Goal: Find specific page/section

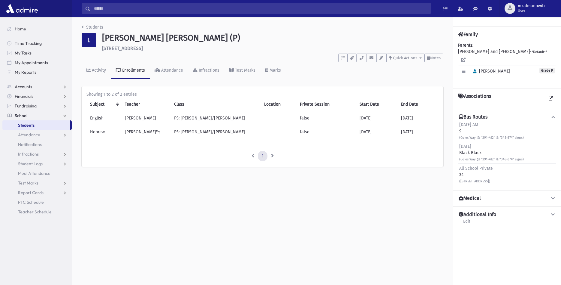
click at [149, 8] on input "Search" at bounding box center [260, 8] width 341 height 11
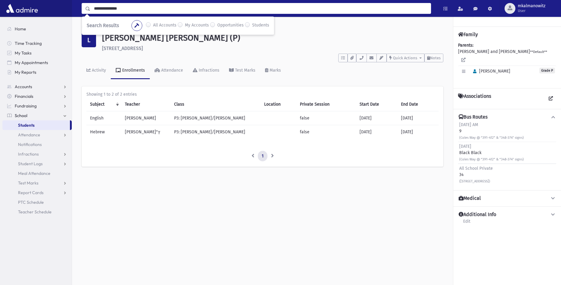
type input "**********"
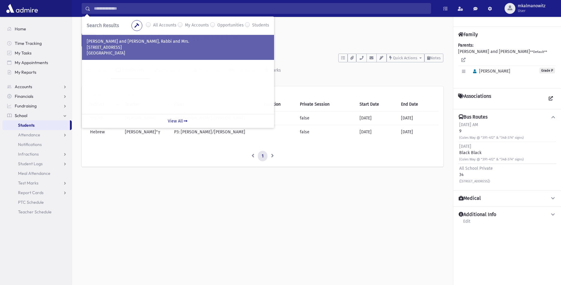
click at [123, 49] on p "[STREET_ADDRESS]" at bounding box center [178, 47] width 183 height 6
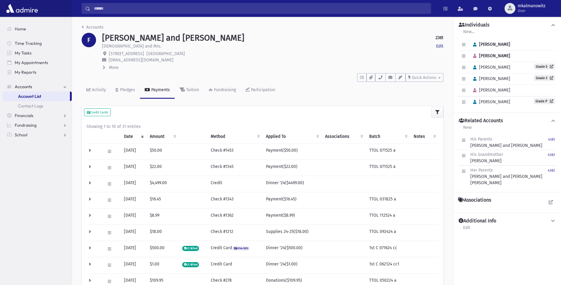
drag, startPoint x: 153, startPoint y: 54, endPoint x: 109, endPoint y: 54, distance: 43.9
click at [109, 54] on p "1220 Mendocino Court Lakewood, NJ 08701" at bounding box center [273, 53] width 342 height 6
copy span "[STREET_ADDRESS]"
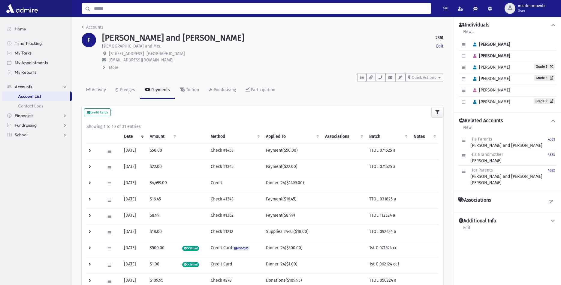
click at [144, 10] on input "Search" at bounding box center [260, 8] width 341 height 11
type input "******"
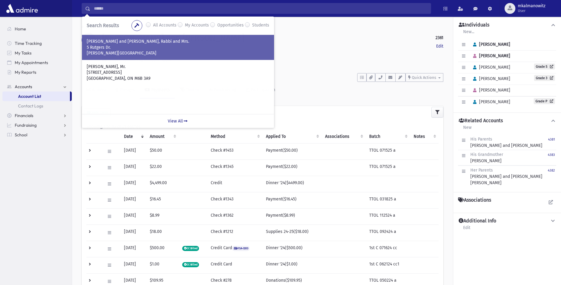
click at [104, 48] on p "5 Rutgers Dr." at bounding box center [178, 47] width 183 height 6
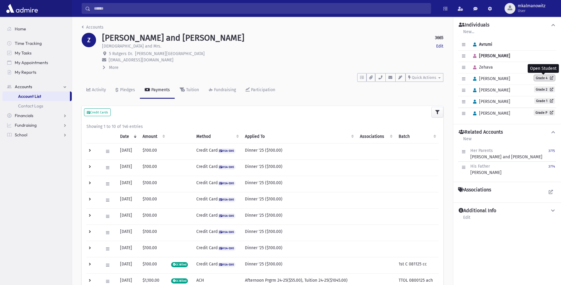
click at [542, 79] on link "Grade 4" at bounding box center [544, 78] width 21 height 6
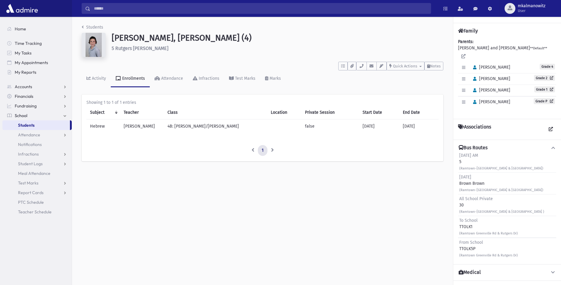
scroll to position [6, 0]
